Goal: Find specific page/section: Find specific page/section

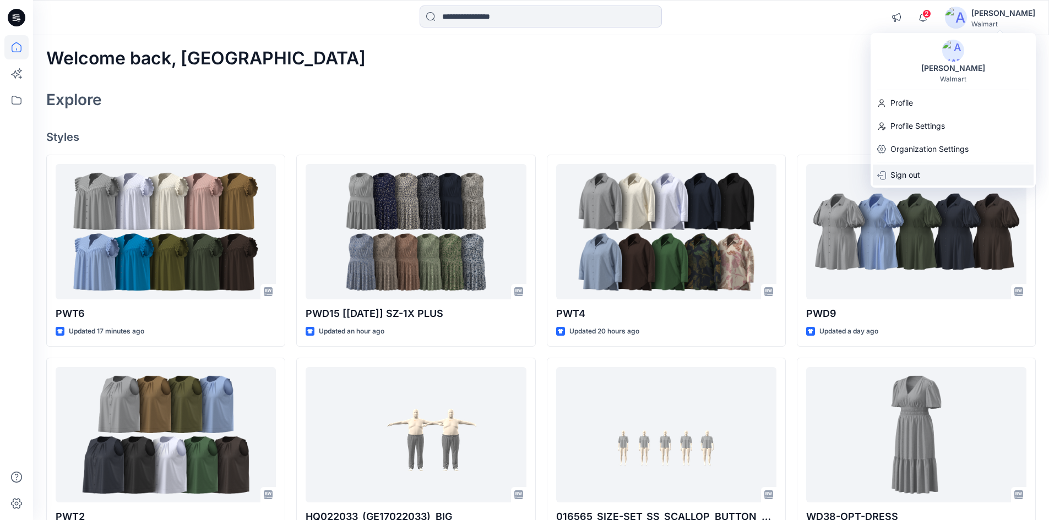
click at [927, 180] on div "Sign out" at bounding box center [953, 175] width 161 height 21
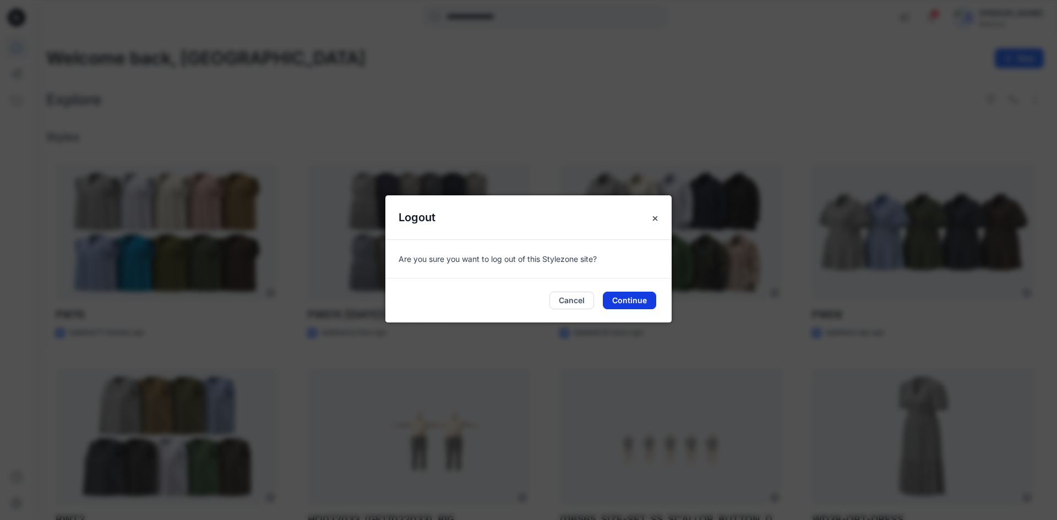
click at [638, 300] on button "Continue" at bounding box center [629, 301] width 53 height 18
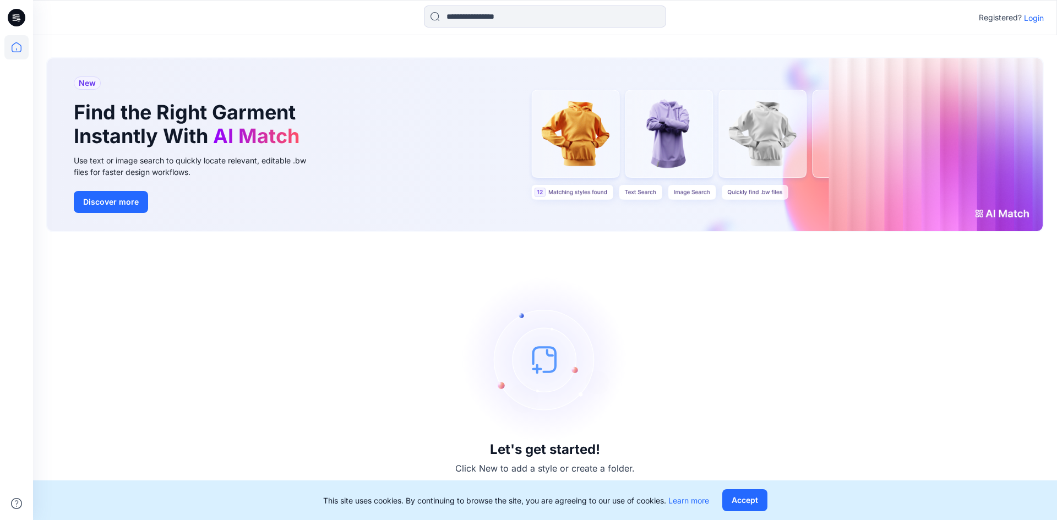
click at [1036, 18] on p "Login" at bounding box center [1034, 18] width 20 height 12
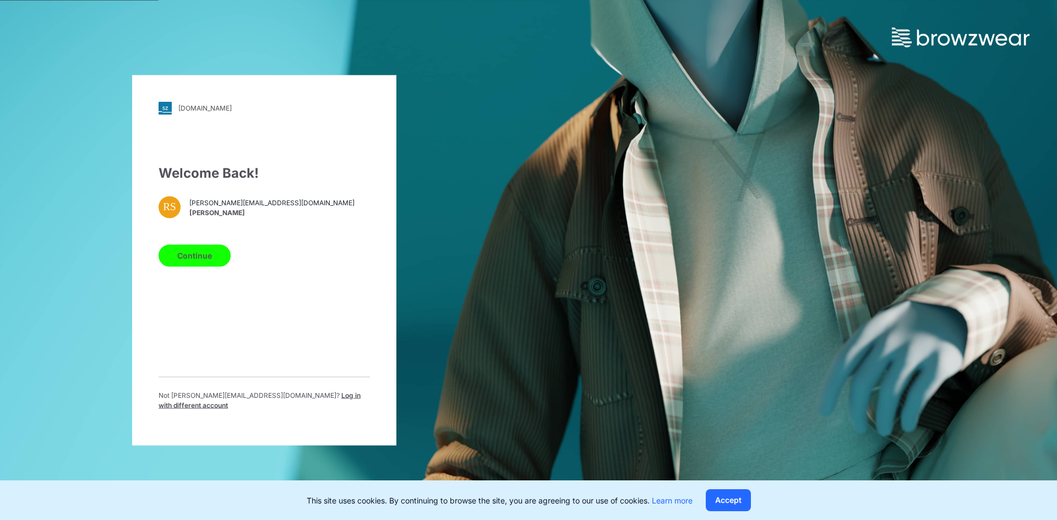
click at [296, 398] on span "Log in with different account" at bounding box center [260, 400] width 202 height 18
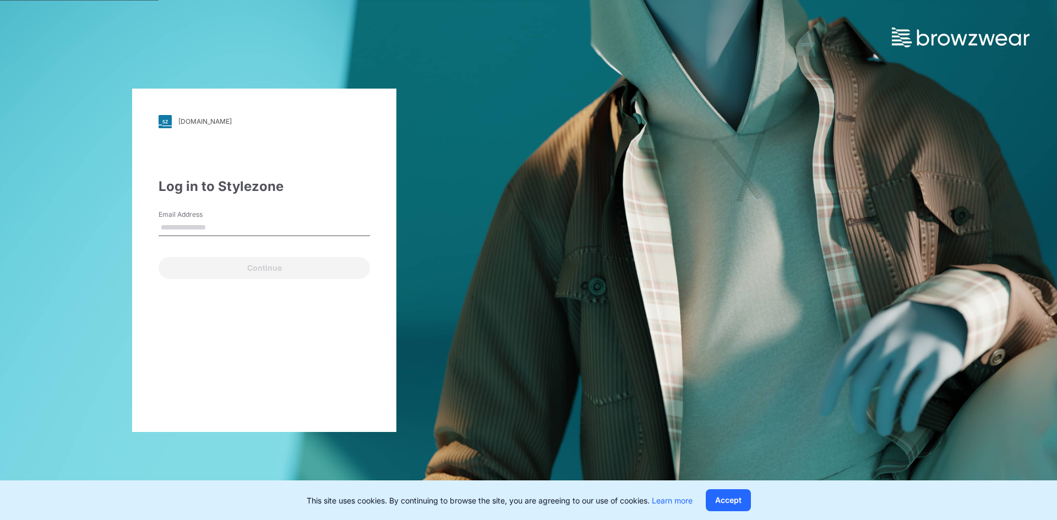
click at [205, 226] on input "Email Address" at bounding box center [264, 228] width 211 height 17
type input "**********"
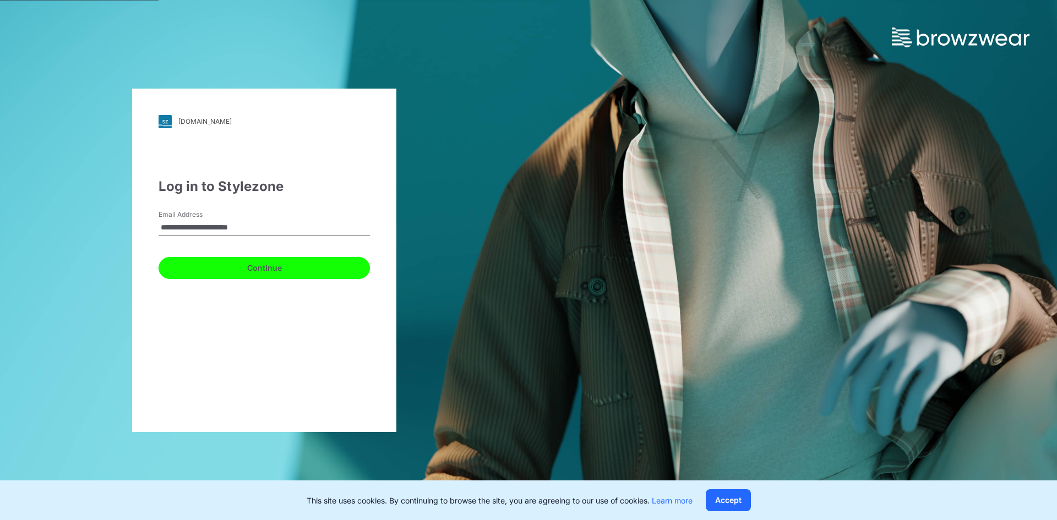
drag, startPoint x: 191, startPoint y: 271, endPoint x: 194, endPoint y: 253, distance: 18.6
click at [191, 270] on button "Continue" at bounding box center [264, 268] width 211 height 22
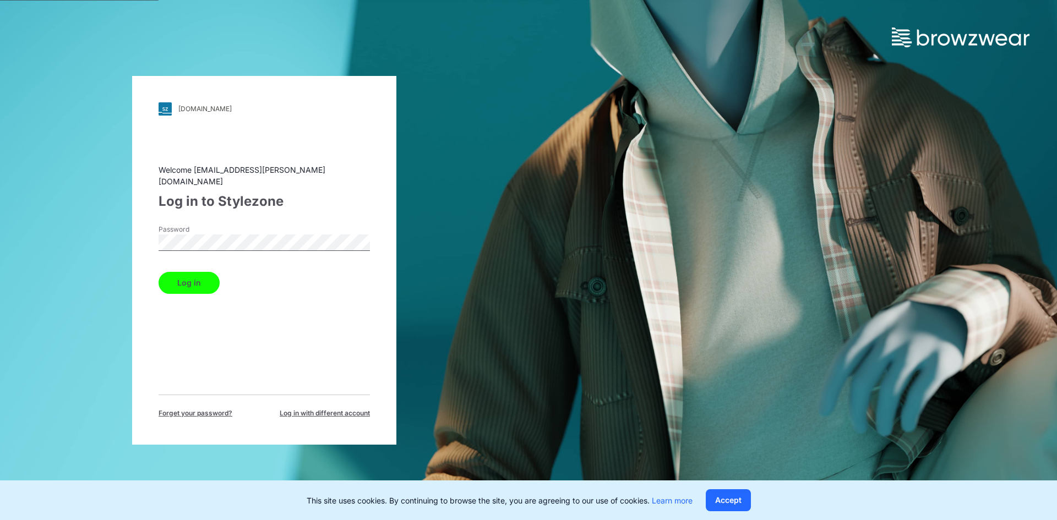
click at [186, 282] on button "Log in" at bounding box center [189, 283] width 61 height 22
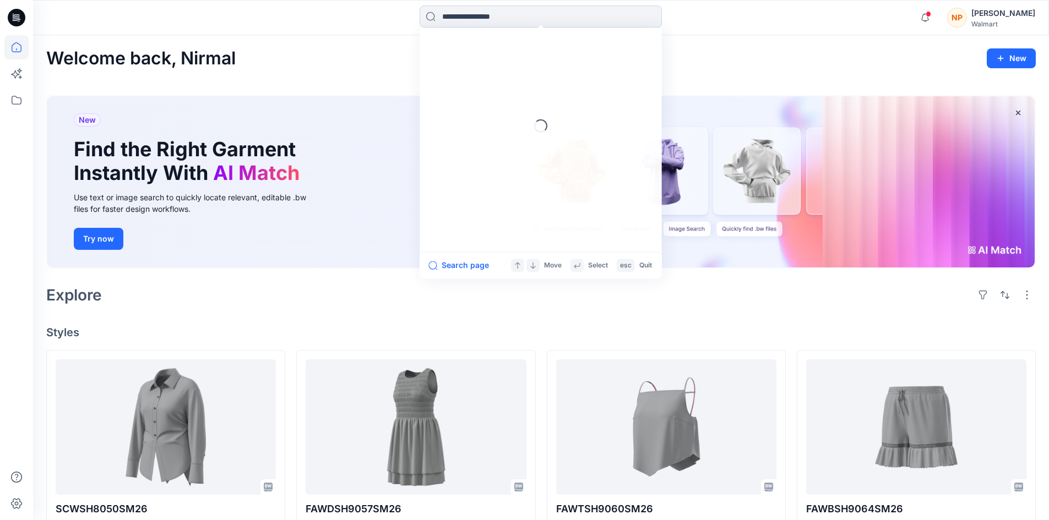
click at [471, 23] on input at bounding box center [541, 17] width 242 height 22
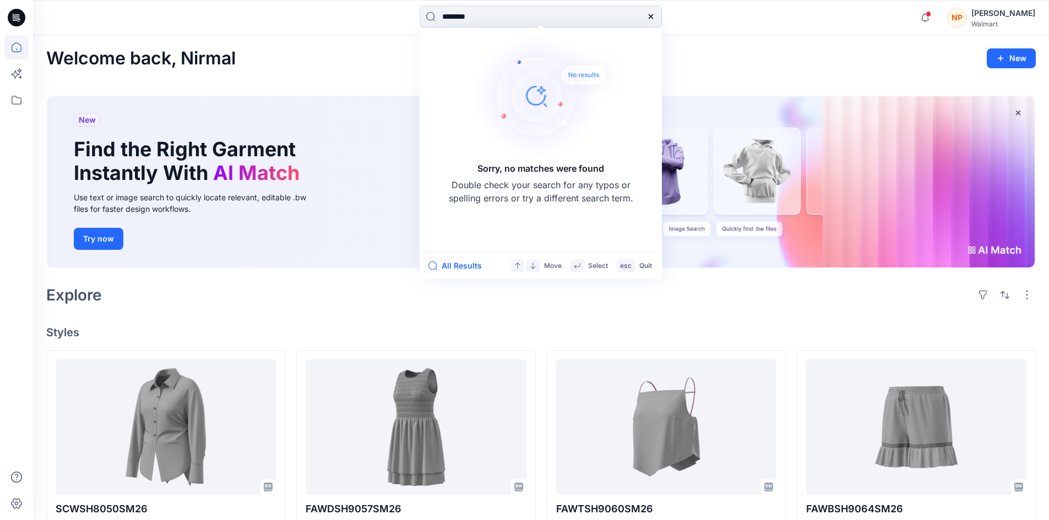
type input "********"
click at [18, 104] on icon at bounding box center [17, 100] width 10 height 9
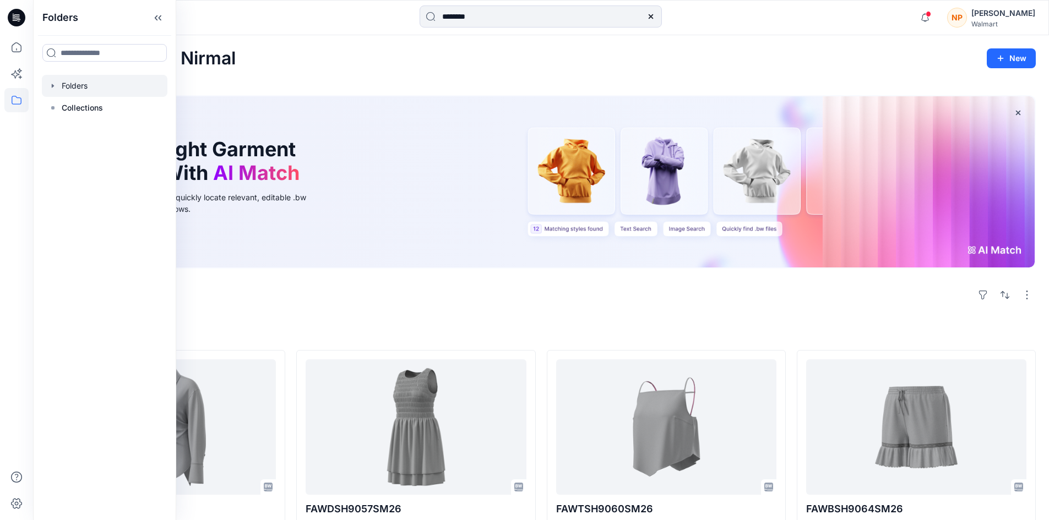
click at [95, 85] on div at bounding box center [105, 86] width 126 height 22
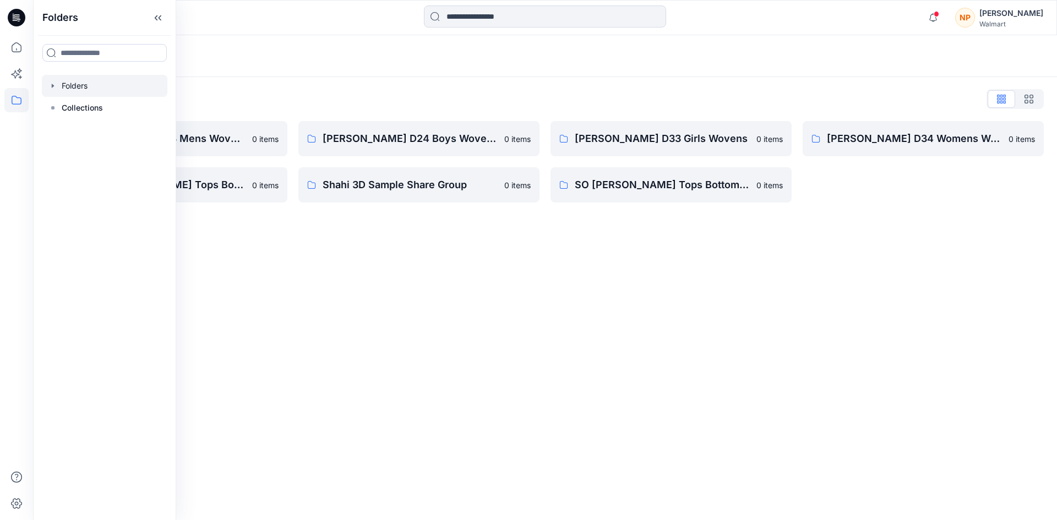
click at [576, 260] on div "Folders Folders List FA SHAHI D23 Mens Wovens 0 items Scoop_ Shahi Missy Tops B…" at bounding box center [545, 277] width 1024 height 485
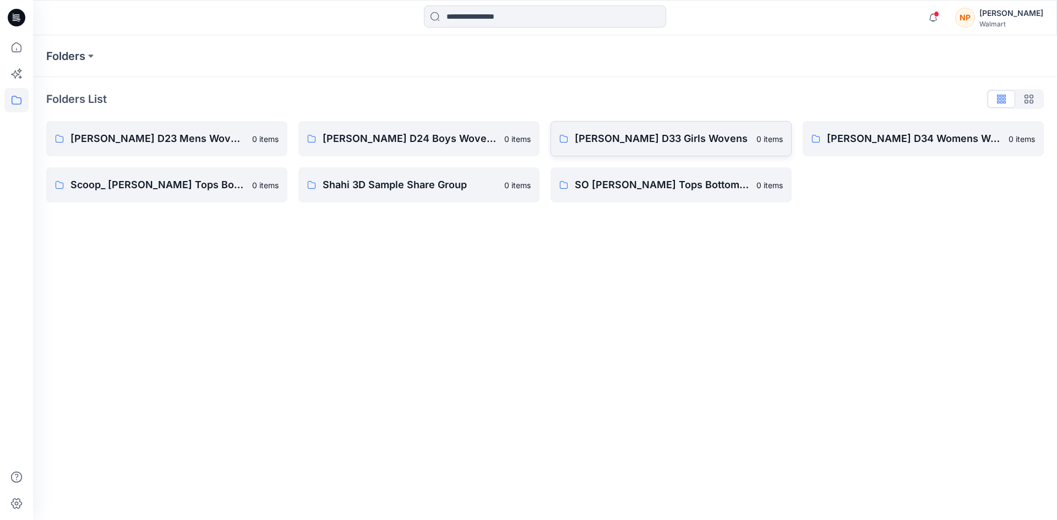
click at [686, 148] on link "FA SHAHI D33 Girls Wovens 0 items" at bounding box center [671, 138] width 241 height 35
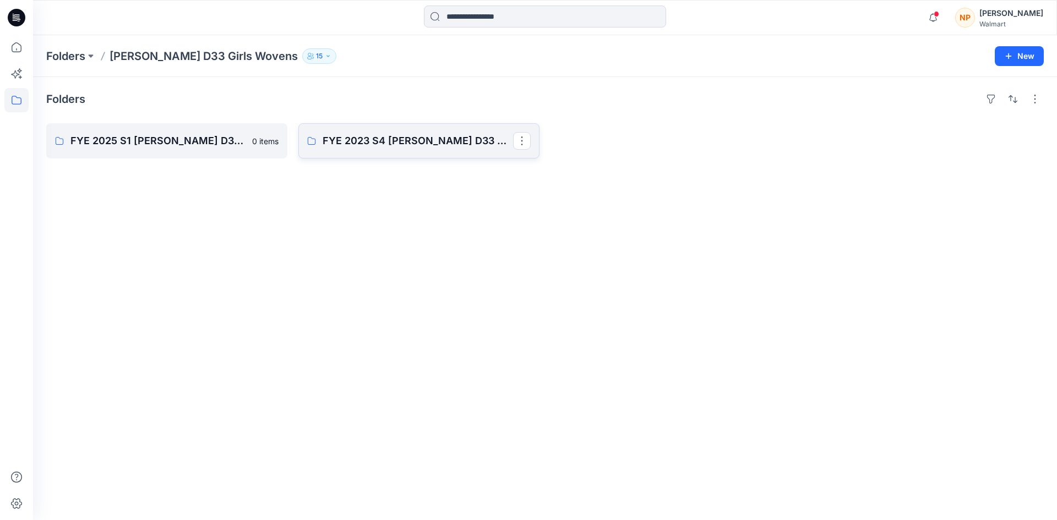
click at [406, 150] on link "FYE 2023 S4 FA SHAHI D33 Girls Wovens" at bounding box center [418, 140] width 241 height 35
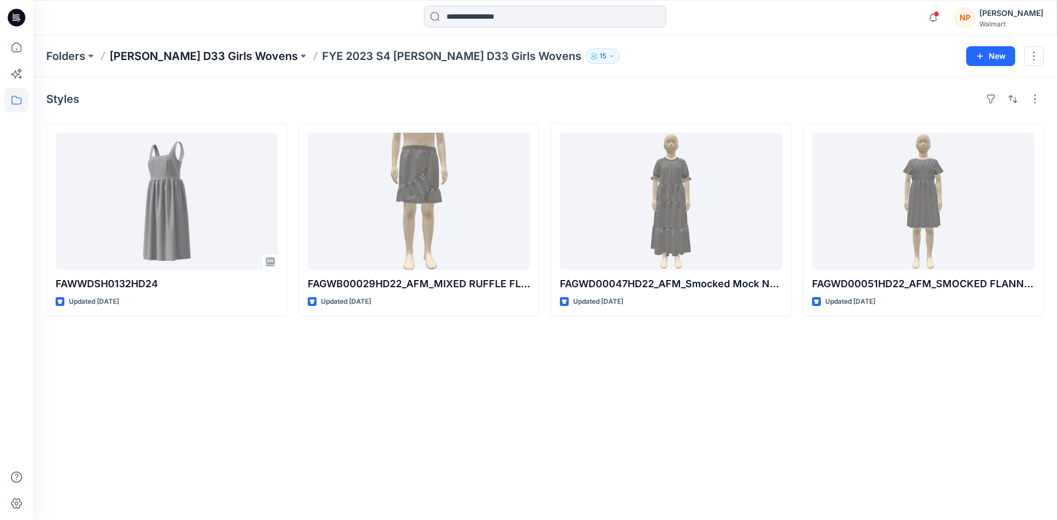
click at [192, 55] on p "FA SHAHI D33 Girls Wovens" at bounding box center [204, 55] width 188 height 15
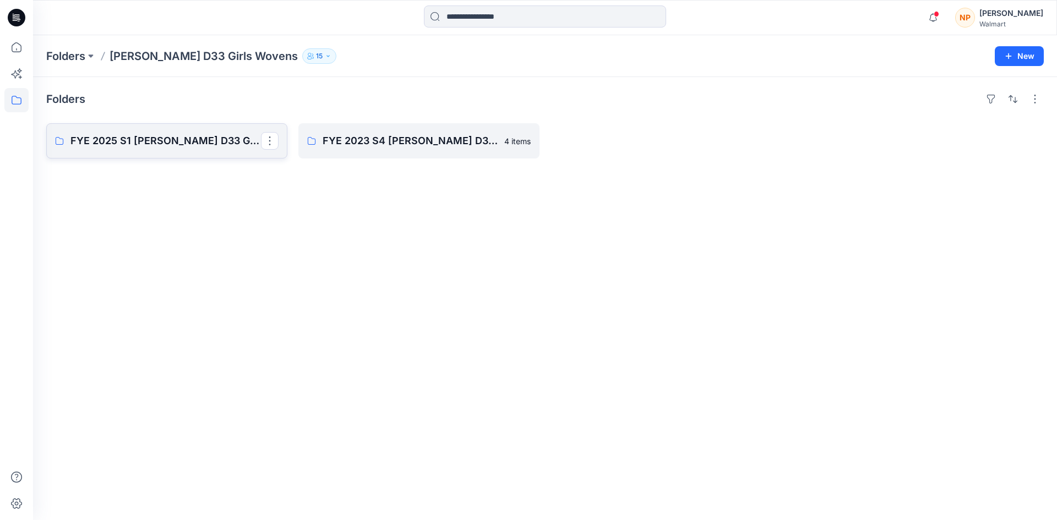
click at [173, 138] on p "FYE 2025 S1 FA SHAHI D33 Girls Wovens" at bounding box center [165, 140] width 191 height 15
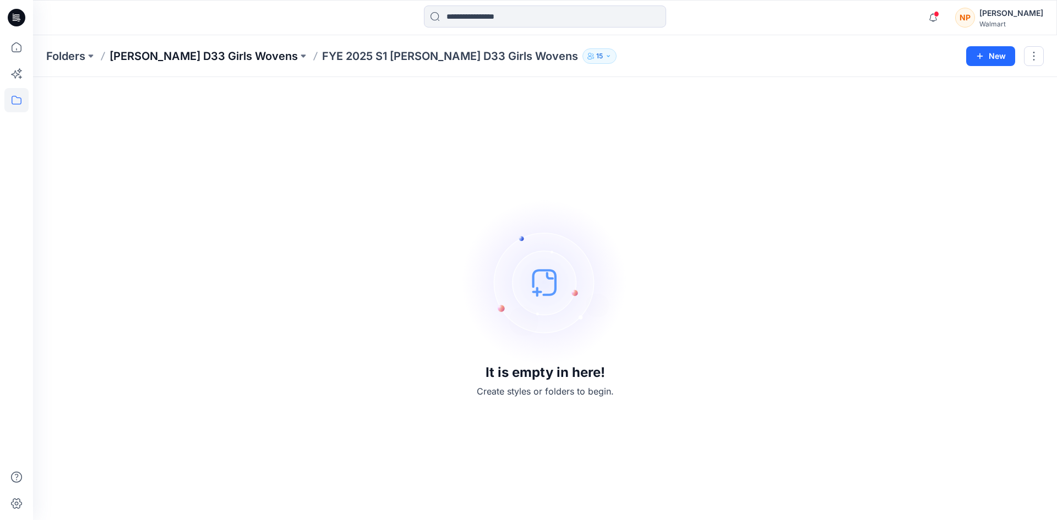
click at [199, 58] on p "FA SHAHI D33 Girls Wovens" at bounding box center [204, 55] width 188 height 15
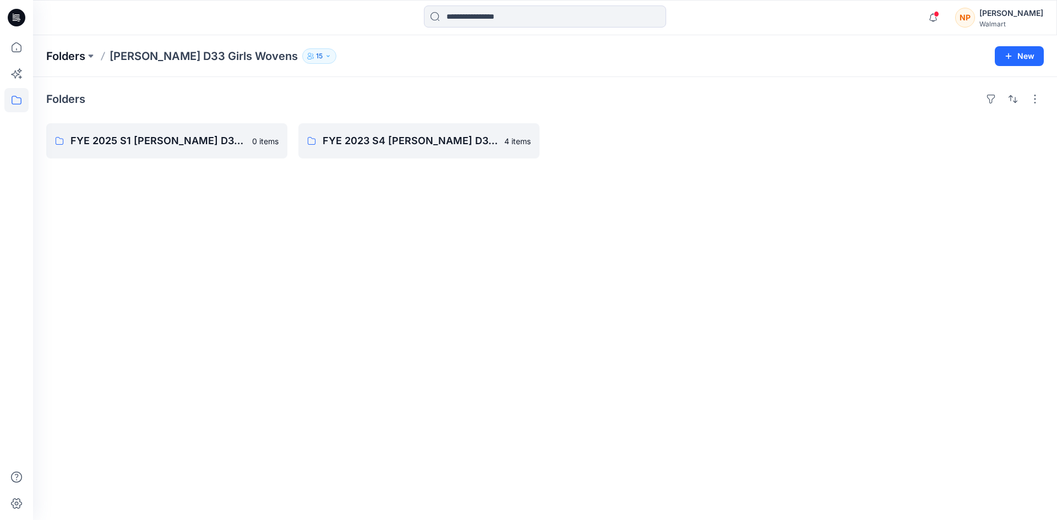
click at [70, 56] on p "Folders" at bounding box center [65, 55] width 39 height 15
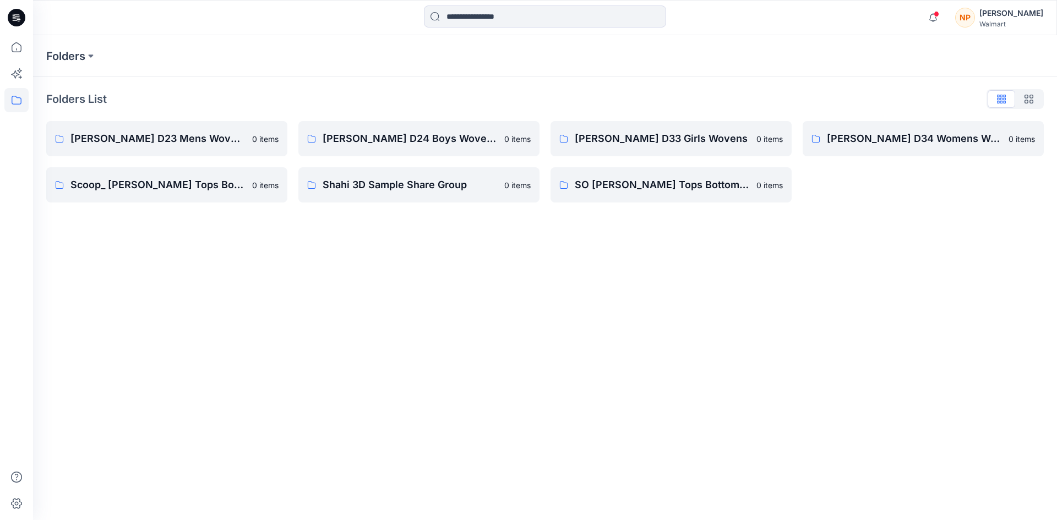
drag, startPoint x: 13, startPoint y: 19, endPoint x: 5, endPoint y: 25, distance: 10.6
click at [13, 19] on icon at bounding box center [15, 18] width 4 height 1
